Goal: Communication & Community: Connect with others

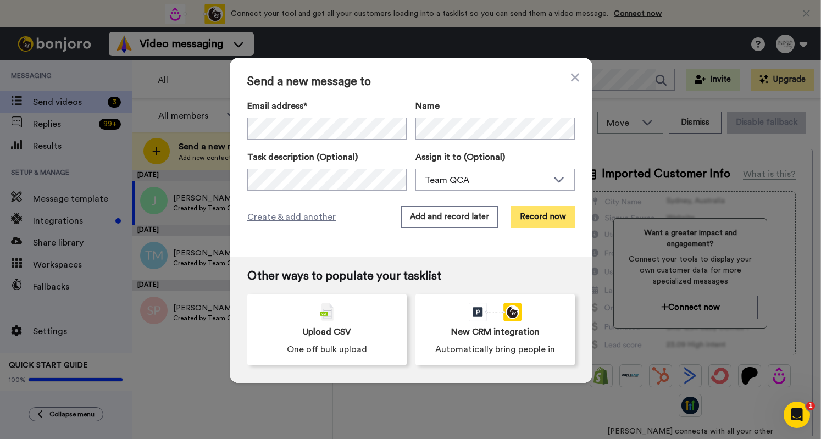
click at [346, 154] on button "Record now" at bounding box center [543, 217] width 64 height 22
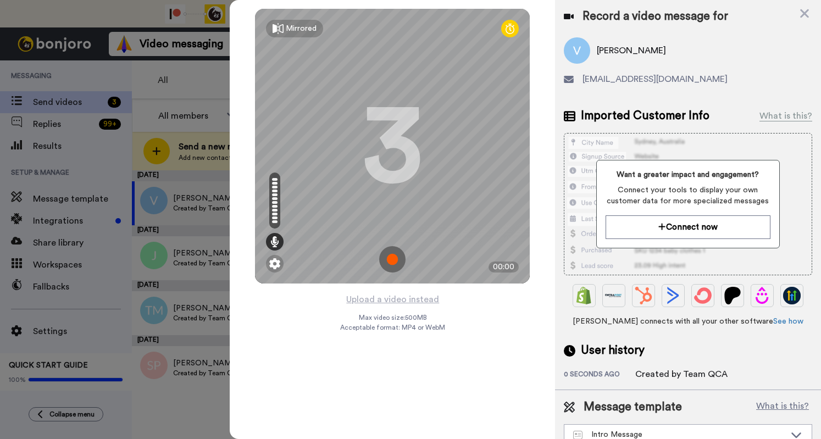
click at [346, 154] on img at bounding box center [392, 259] width 26 height 26
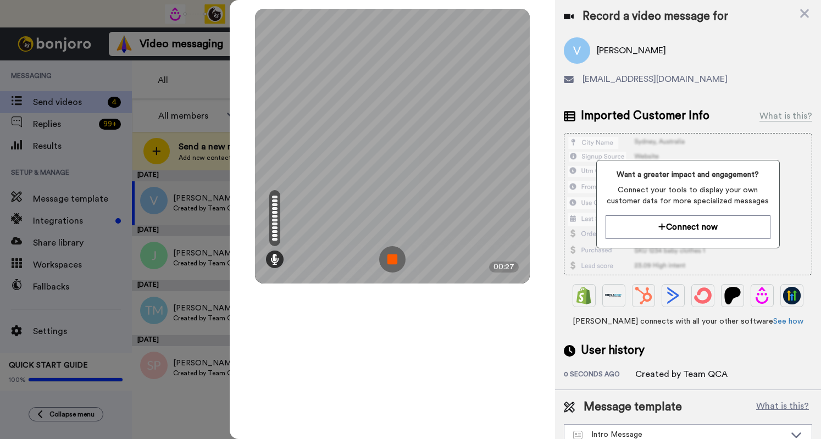
click at [346, 154] on img at bounding box center [392, 259] width 26 height 26
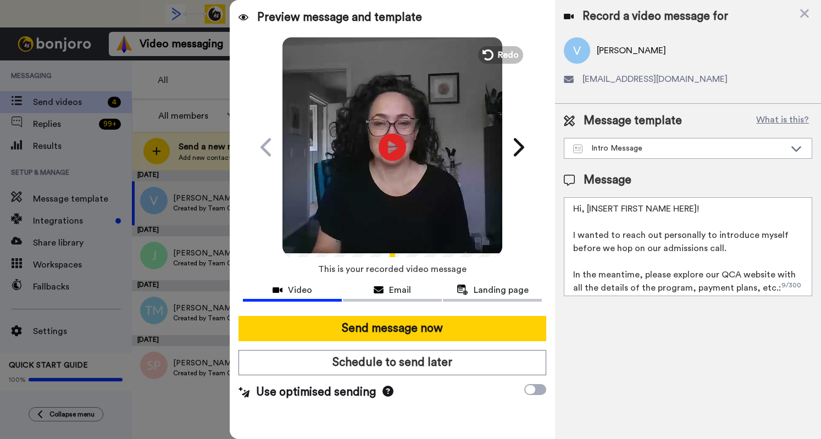
drag, startPoint x: 699, startPoint y: 209, endPoint x: 580, endPoint y: 210, distance: 119.2
click at [346, 154] on textarea "Hi, [INSERT FIRST NAME HERE]! I wanted to reach out personally to introduce mys…" at bounding box center [688, 246] width 248 height 99
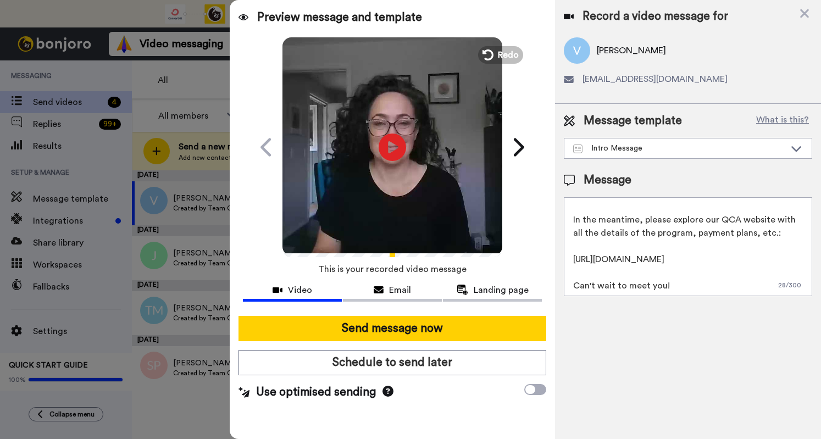
scroll to position [55, 0]
click at [346, 154] on textarea "Hi Valeri! I wanted to reach out personally to introduce myself before we hop o…" at bounding box center [688, 246] width 248 height 99
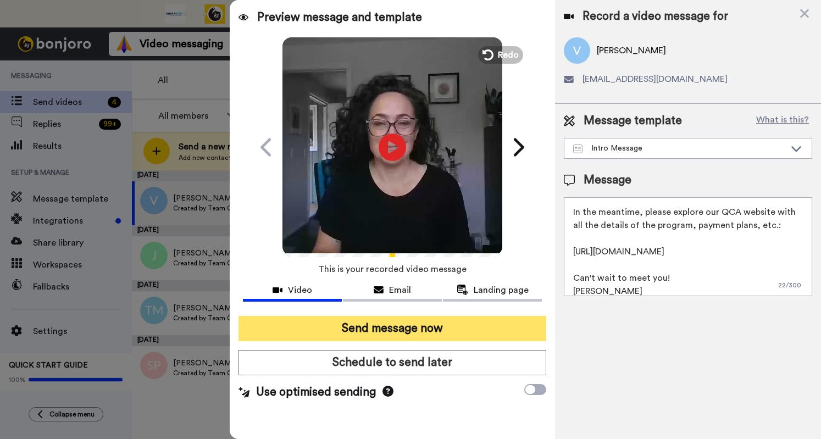
type textarea "Hi Valeri! I wanted to reach out personally to introduce myself before we hop o…"
click at [346, 154] on button "Send message now" at bounding box center [392, 328] width 308 height 25
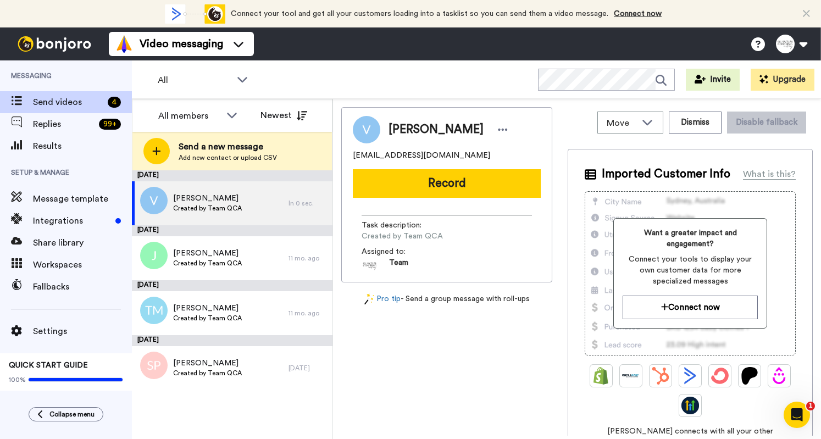
scroll to position [0, 0]
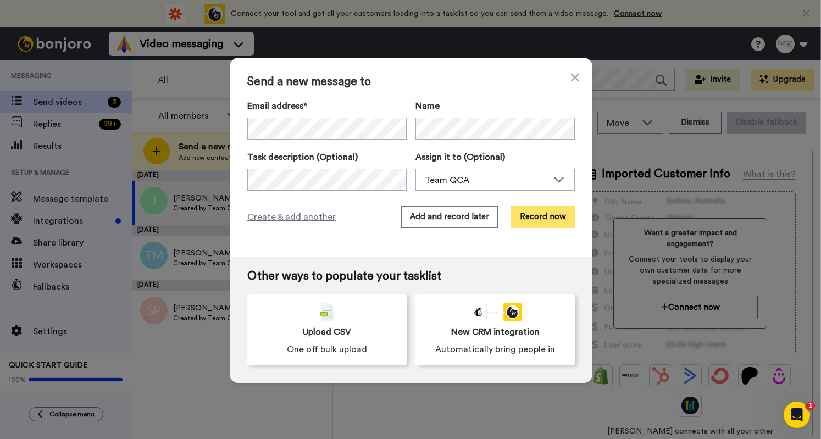
click at [559, 216] on button "Record now" at bounding box center [543, 217] width 64 height 22
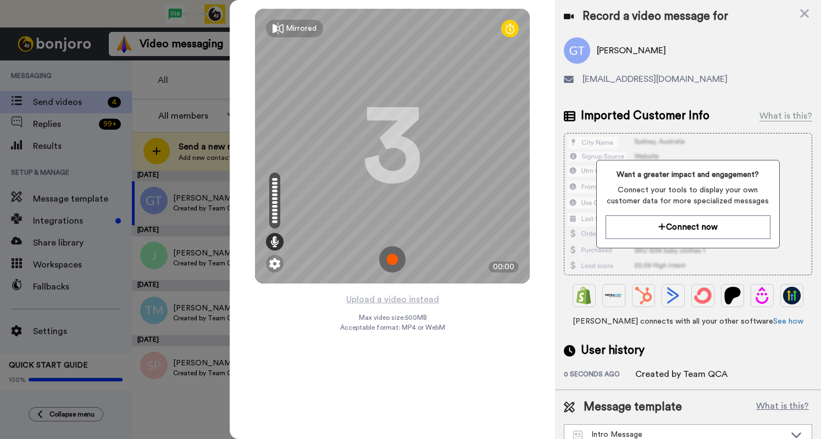
click at [396, 264] on img at bounding box center [392, 259] width 26 height 26
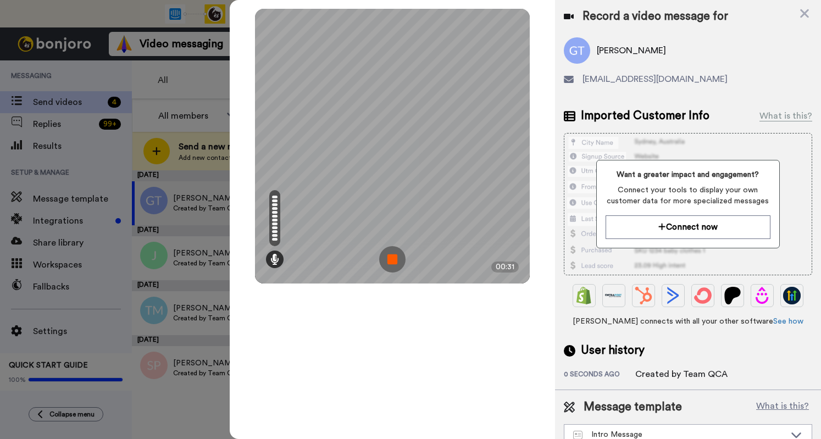
click at [397, 263] on img at bounding box center [392, 259] width 26 height 26
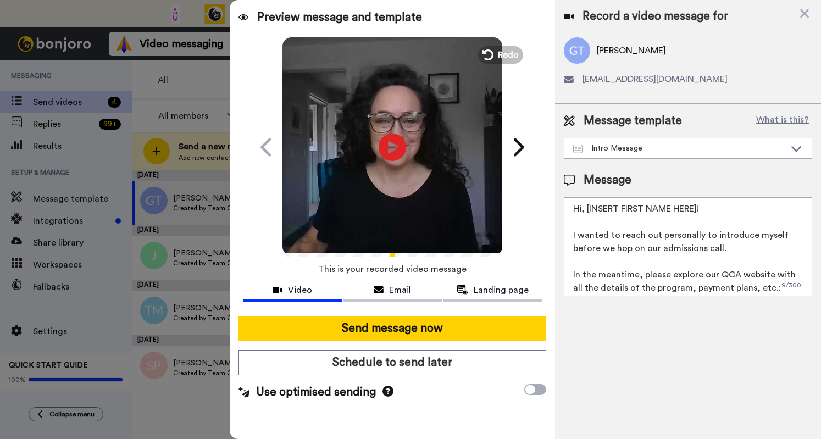
drag, startPoint x: 700, startPoint y: 209, endPoint x: 582, endPoint y: 208, distance: 118.1
click at [582, 208] on textarea "Hi, [INSERT FIRST NAME HERE]! I wanted to reach out personally to introduce mys…" at bounding box center [688, 246] width 248 height 99
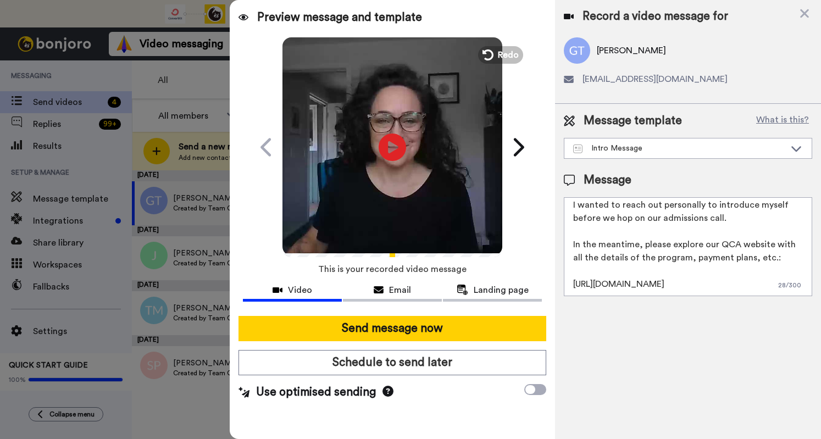
scroll to position [55, 0]
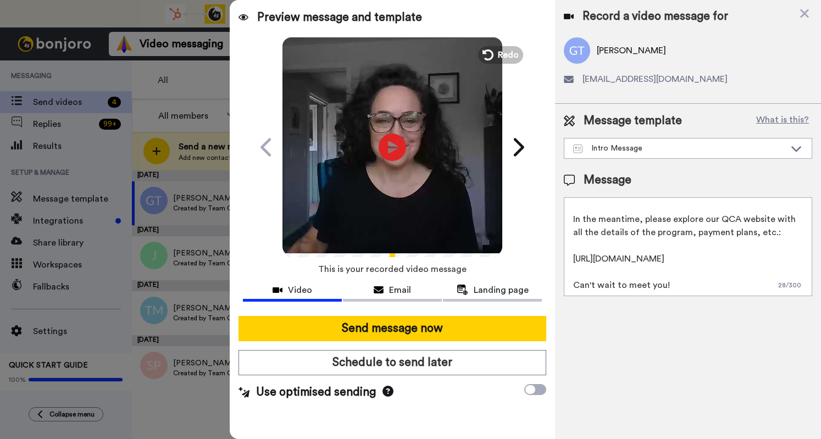
click at [681, 283] on textarea "Hi Grayce! I wanted to reach out personally to introduce myself before we hop o…" at bounding box center [688, 246] width 248 height 99
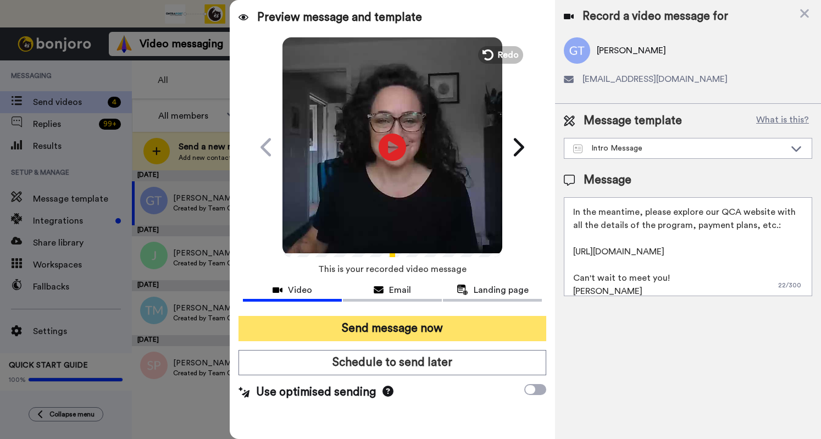
type textarea "Hi Grayce! I wanted to reach out personally to introduce myself before we hop o…"
click at [511, 327] on button "Send message now" at bounding box center [392, 328] width 308 height 25
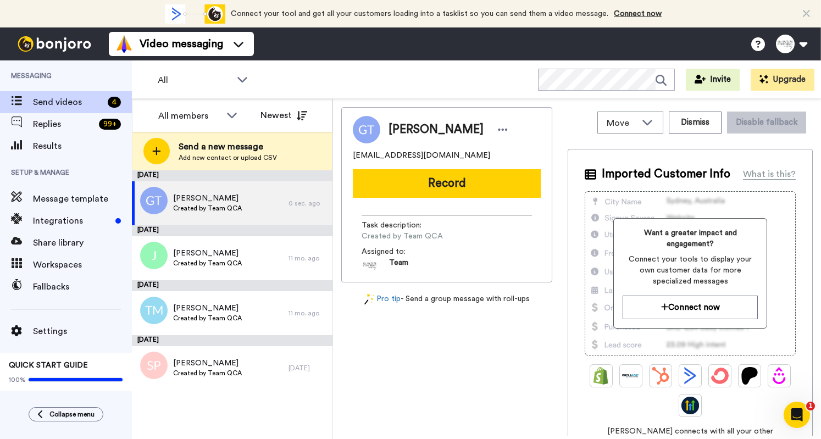
scroll to position [0, 0]
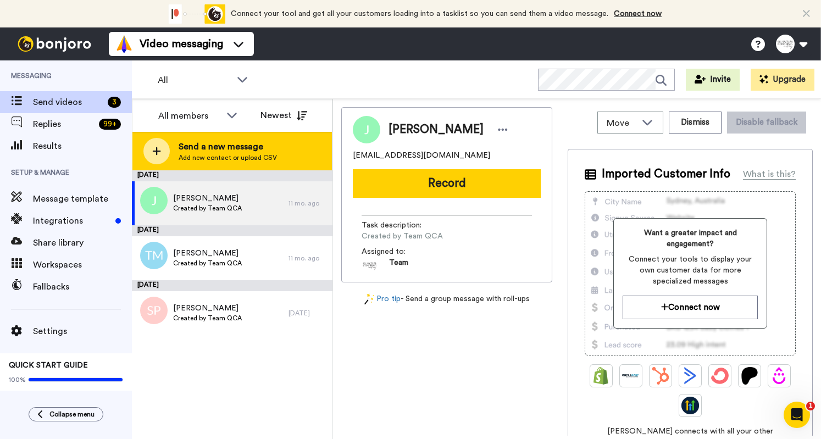
click at [234, 152] on span "Send a new message" at bounding box center [228, 146] width 98 height 13
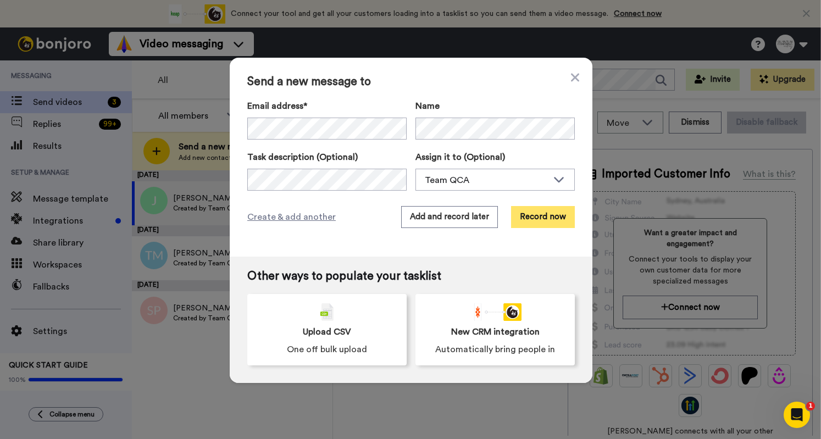
click at [557, 214] on button "Record now" at bounding box center [543, 217] width 64 height 22
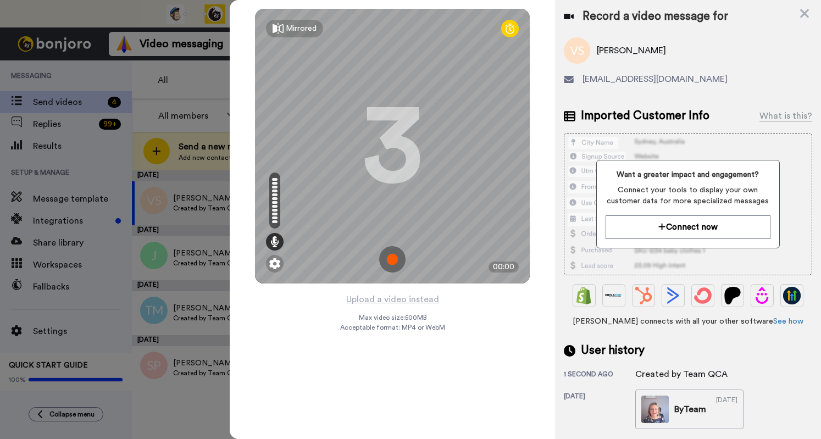
click at [394, 266] on img at bounding box center [392, 259] width 26 height 26
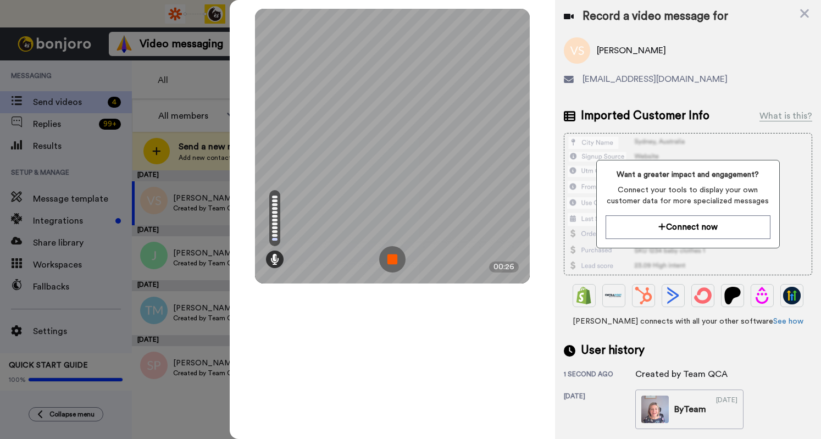
click at [393, 261] on img at bounding box center [392, 259] width 26 height 26
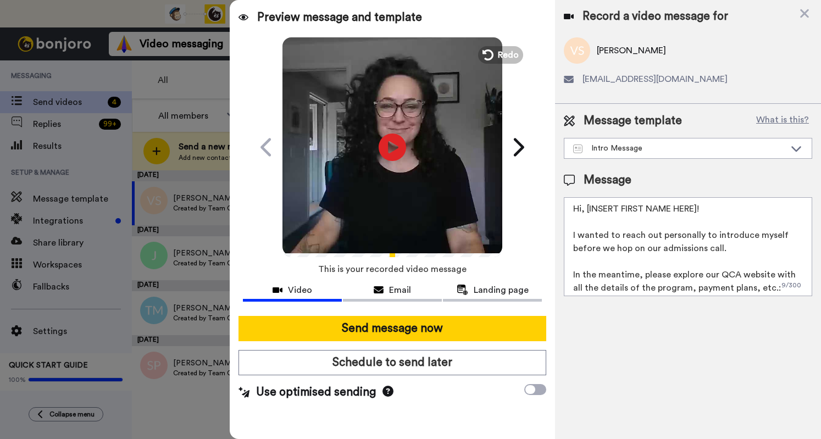
drag, startPoint x: 582, startPoint y: 209, endPoint x: 704, endPoint y: 209, distance: 121.4
click at [704, 209] on textarea "Hi, [INSERT FIRST NAME HERE]! I wanted to reach out personally to introduce mys…" at bounding box center [688, 246] width 248 height 99
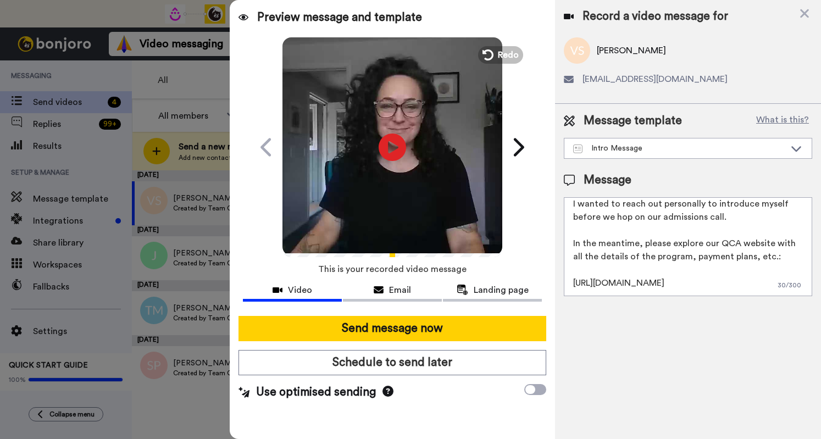
scroll to position [55, 0]
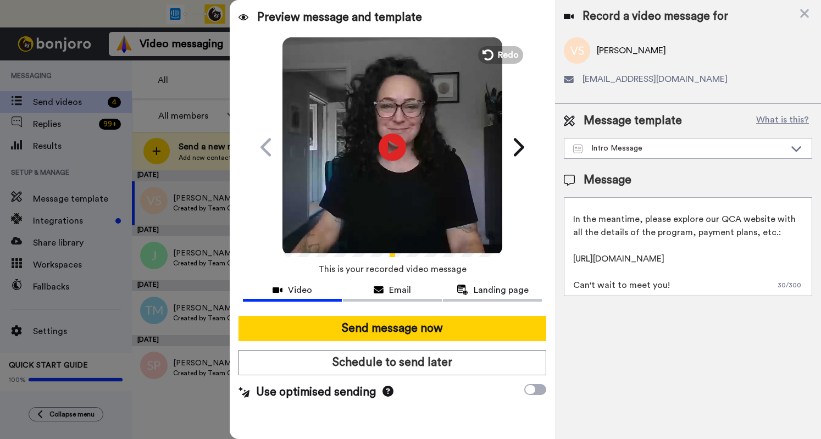
click at [683, 278] on textarea "Hi Vicky! I wanted to reach out personally to introduce myself before we hop on…" at bounding box center [688, 246] width 248 height 99
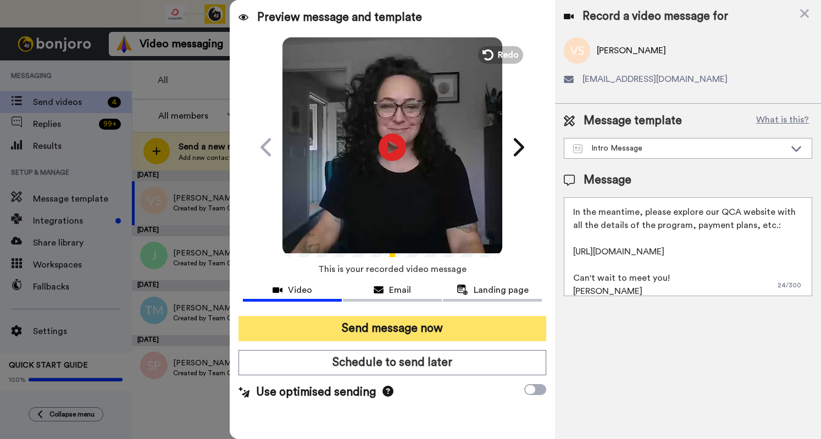
type textarea "Hi Vicky! I wanted to reach out personally to introduce myself before we hop on…"
click at [504, 321] on button "Send message now" at bounding box center [392, 328] width 308 height 25
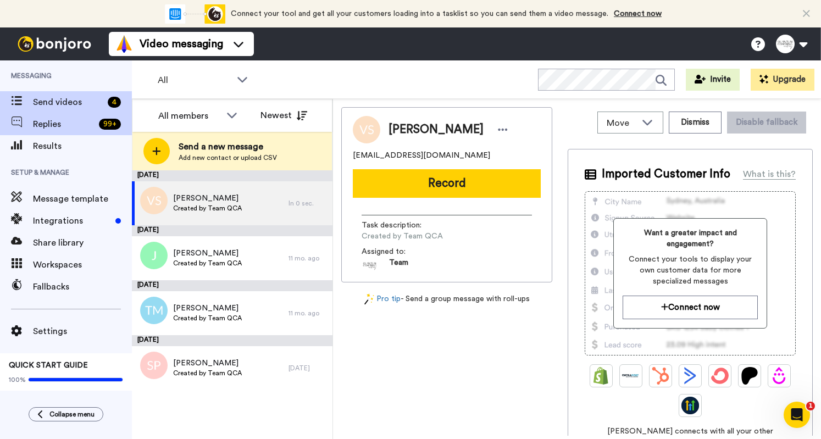
scroll to position [0, 0]
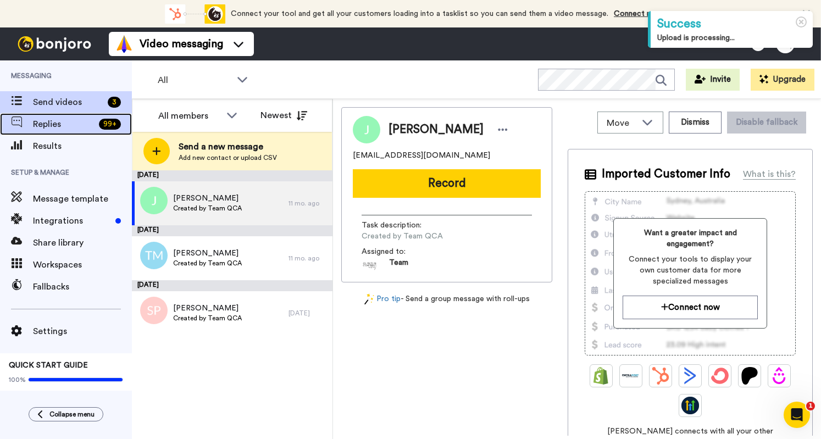
click at [74, 121] on span "Replies" at bounding box center [64, 124] width 62 height 13
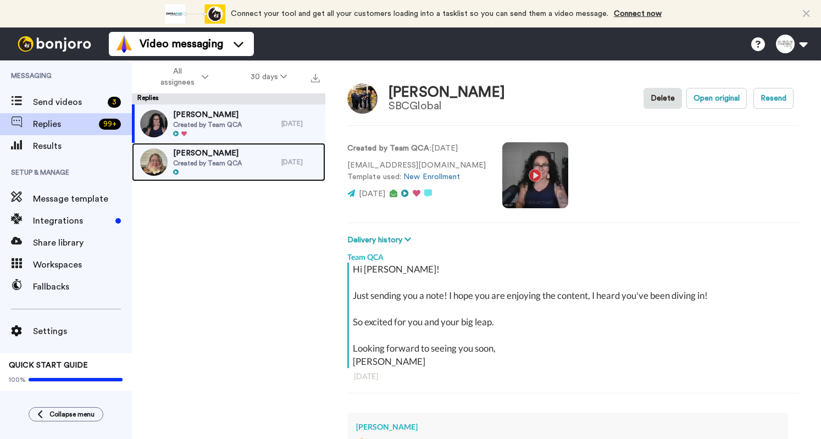
click at [216, 175] on div at bounding box center [207, 173] width 69 height 8
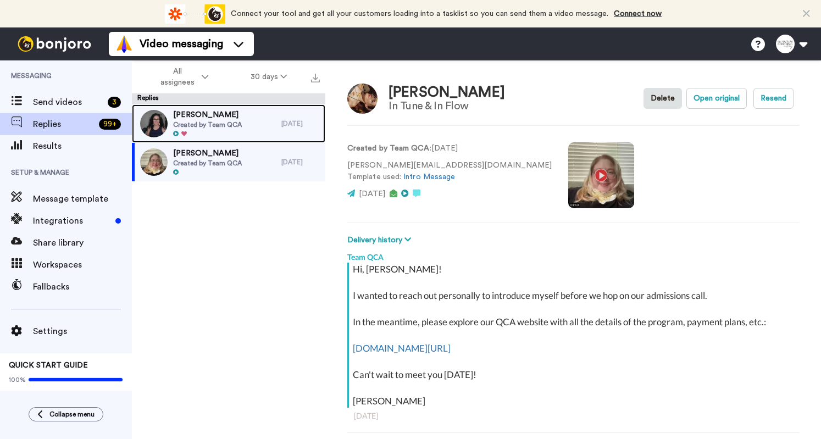
click at [250, 126] on div "[PERSON_NAME] Created by Team QCA" at bounding box center [206, 123] width 149 height 38
type textarea "x"
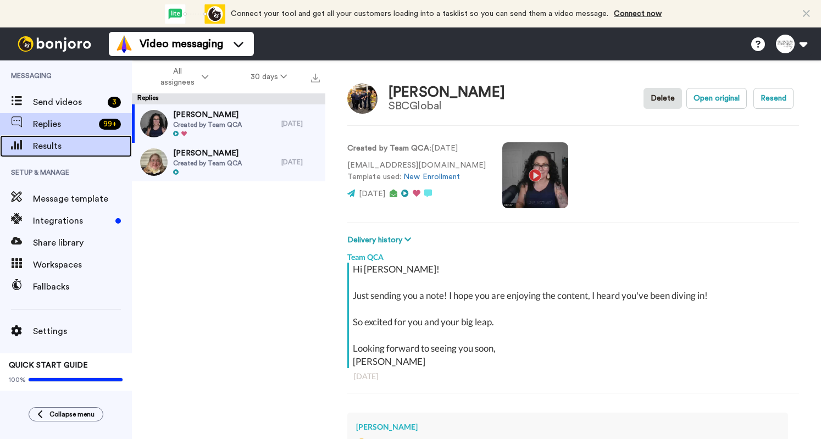
click at [51, 144] on span "Results" at bounding box center [82, 146] width 99 height 13
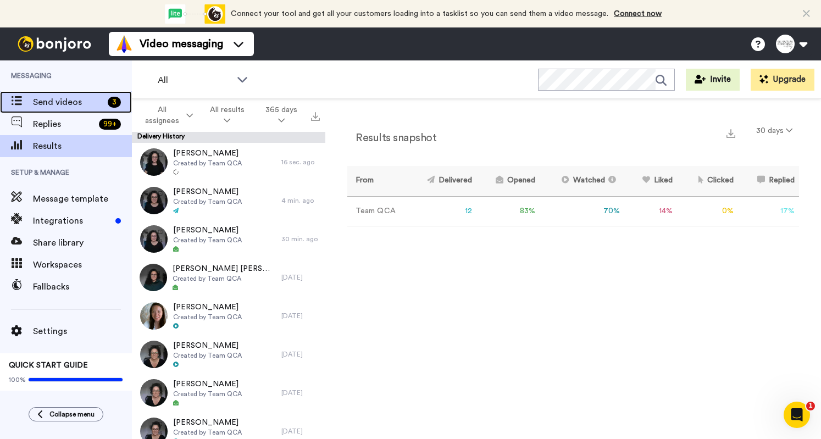
click at [74, 109] on div "Send videos 3" at bounding box center [66, 102] width 132 height 22
